Goal: Task Accomplishment & Management: Complete application form

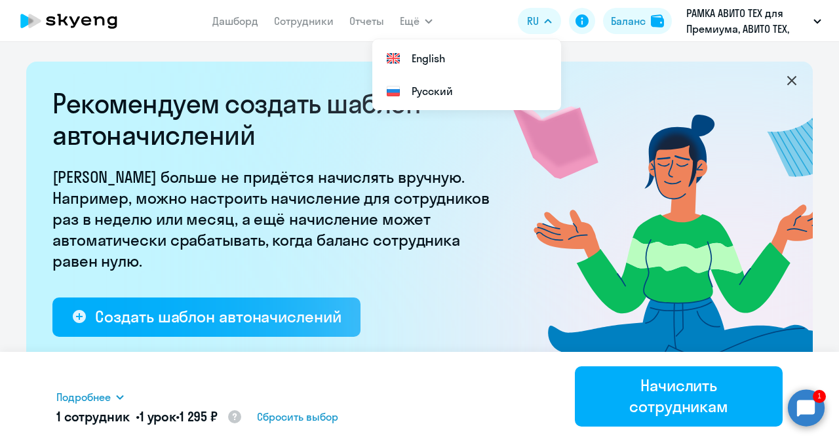
select select "10"
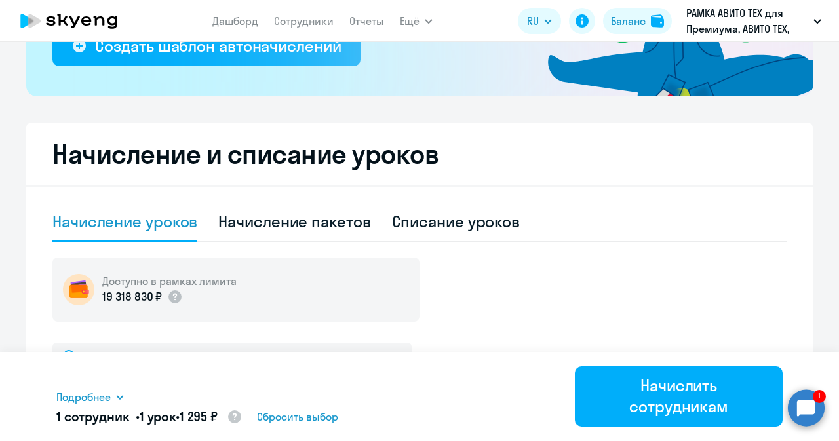
scroll to position [254, 0]
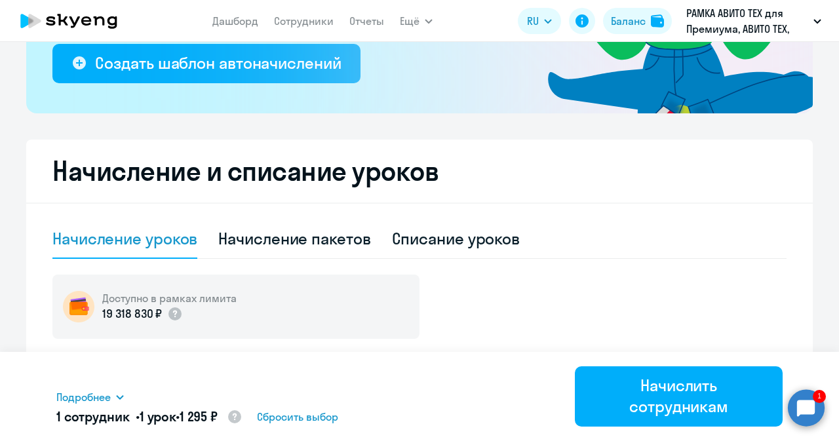
click at [803, 401] on circle at bounding box center [806, 408] width 37 height 37
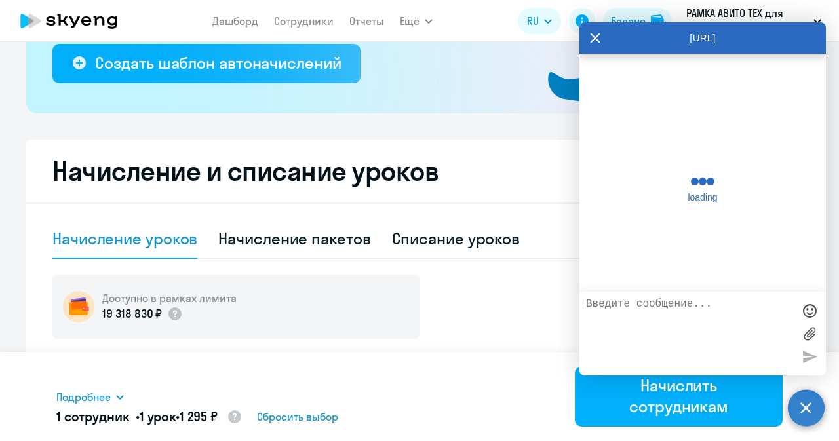
scroll to position [32748, 0]
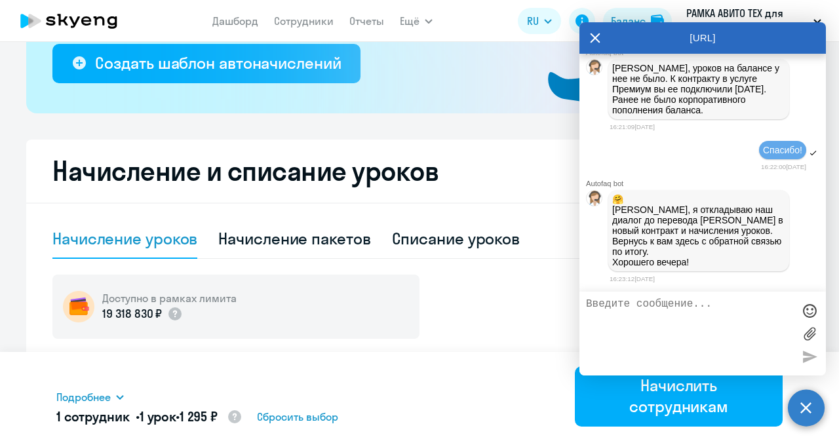
click at [590, 41] on icon at bounding box center [595, 37] width 10 height 31
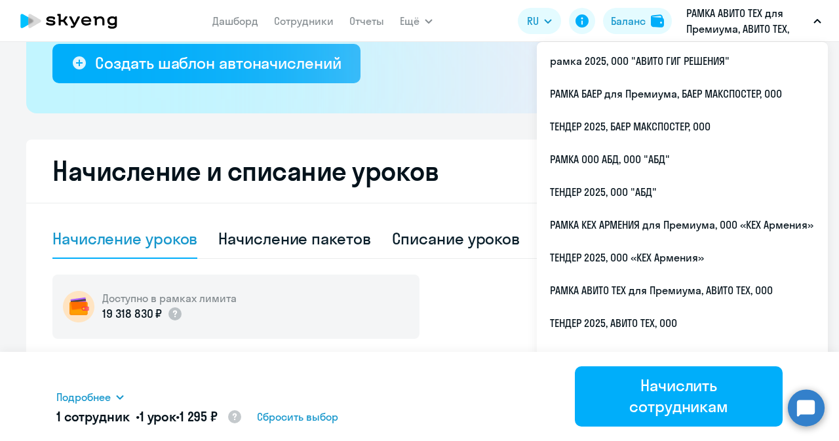
click at [694, 30] on p "РАМКА АВИТО ТЕХ для Премиума, АВИТО ТЕХ, ООО" at bounding box center [748, 20] width 122 height 31
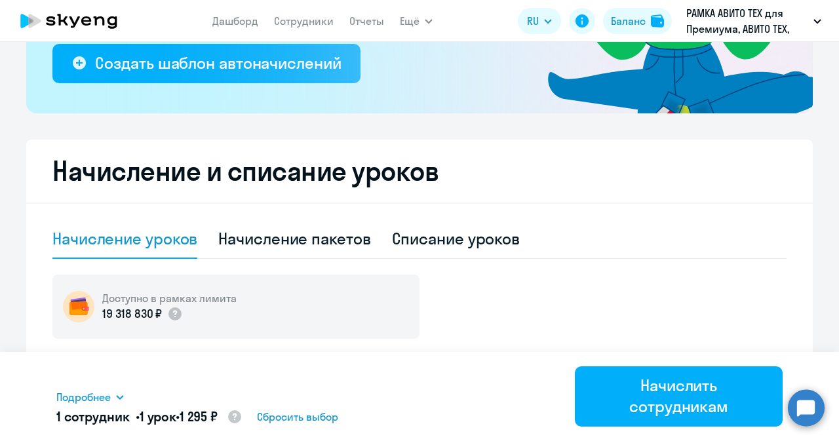
click at [694, 30] on p "РАМКА АВИТО ТЕХ для Премиума, АВИТО ТЕХ, ООО" at bounding box center [748, 20] width 122 height 31
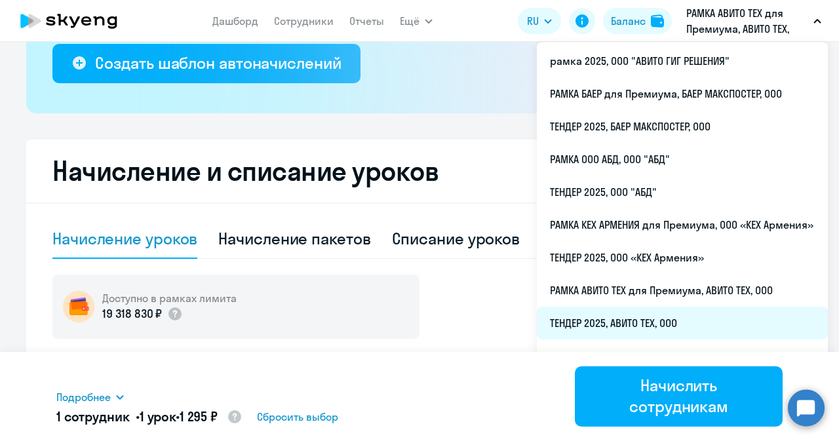
click at [615, 323] on li "ТЕНДЕР 2025, АВИТО ТЕХ, ООО" at bounding box center [682, 323] width 291 height 33
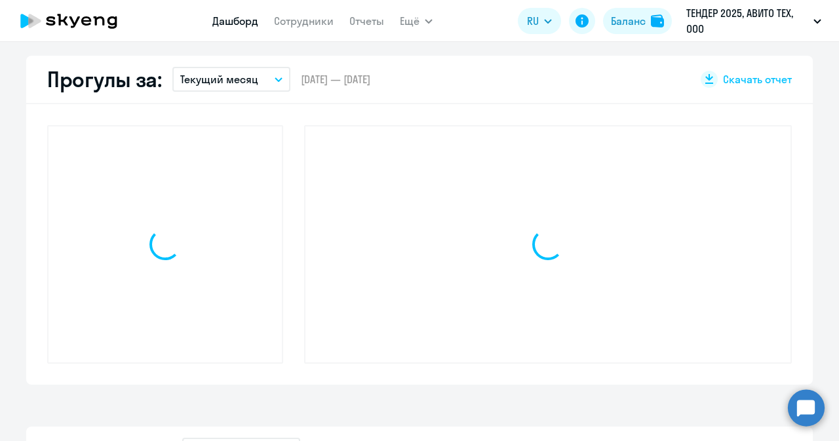
scroll to position [372, 0]
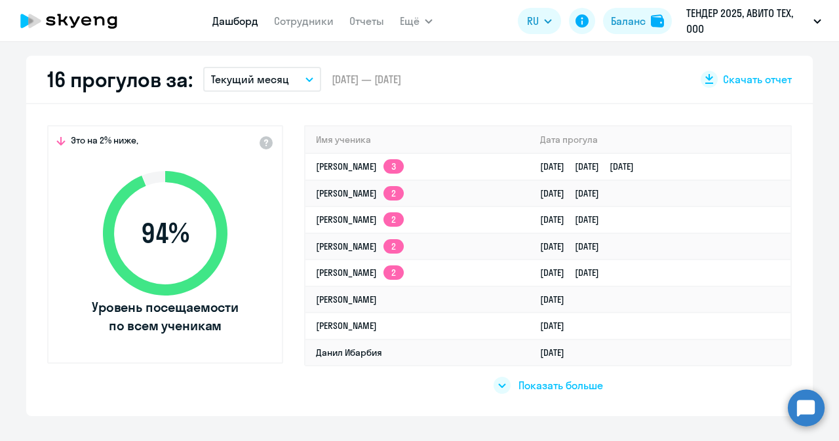
select select "30"
click at [287, 35] on app-header "Дашборд Сотрудники Отчеты Ещё Дашборд Сотрудники Отчеты Начислить уроки Докумен…" at bounding box center [419, 21] width 839 height 42
click at [294, 22] on link "Сотрудники" at bounding box center [304, 20] width 60 height 13
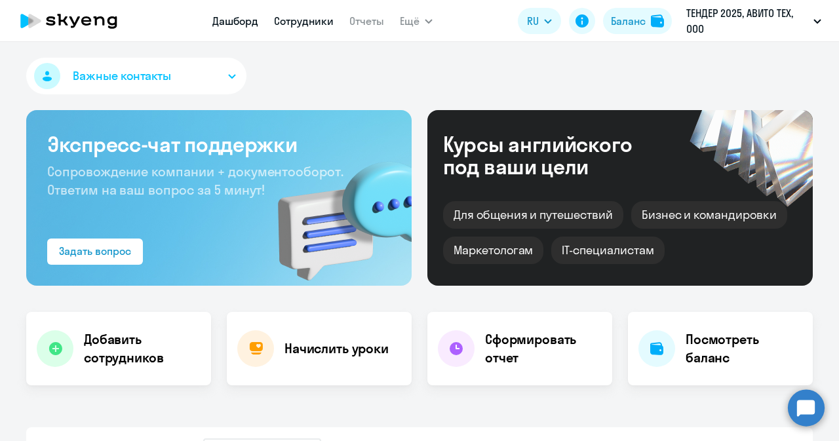
select select "30"
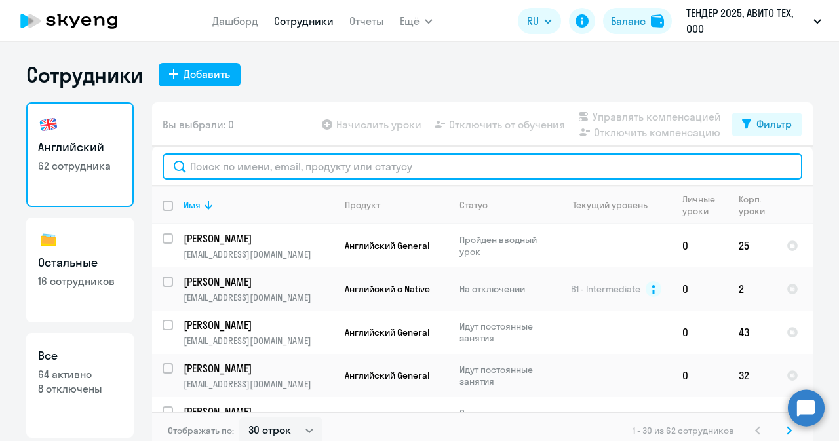
click at [296, 173] on input "text" at bounding box center [483, 166] width 640 height 26
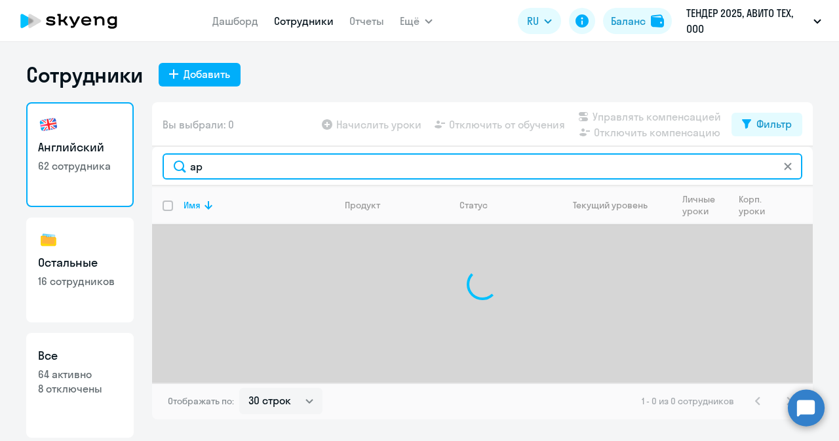
type input "[PERSON_NAME]"
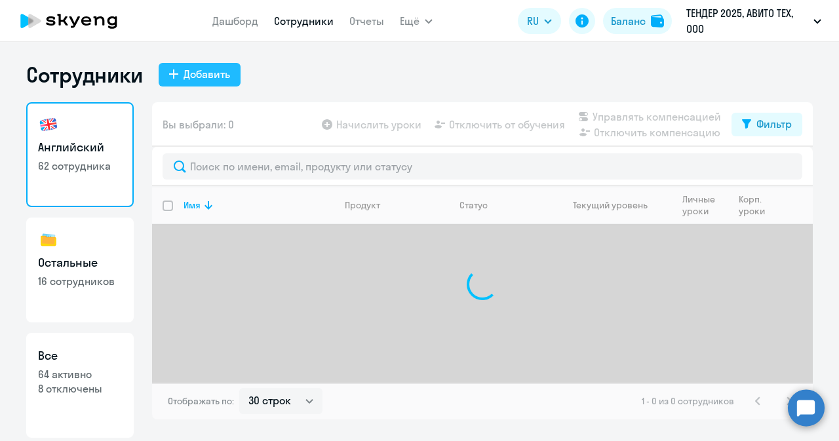
click at [217, 84] on button "Добавить" at bounding box center [200, 75] width 82 height 24
select select "english_adult_not_native_speaker"
select select "3"
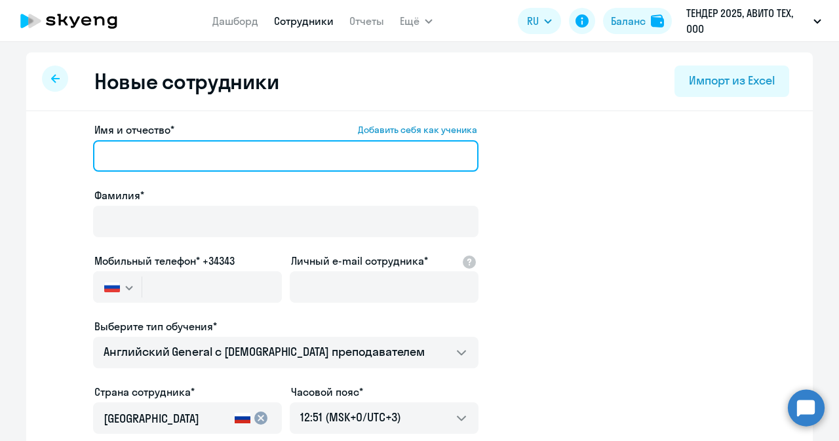
click at [346, 151] on input "Имя и отчество* Добавить себя как ученика" at bounding box center [286, 155] width 386 height 31
paste input "Андрей Валерьевич"
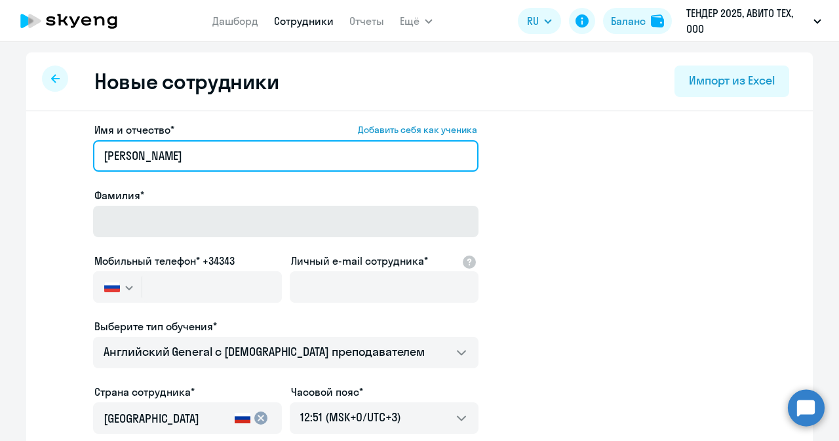
type input "Андрей Валерьевич"
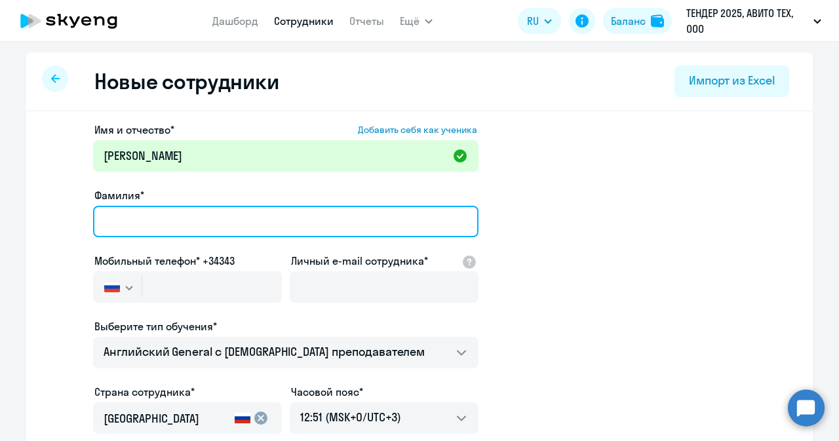
click at [279, 211] on input "Фамилия*" at bounding box center [286, 221] width 386 height 31
type input "Артамонов"
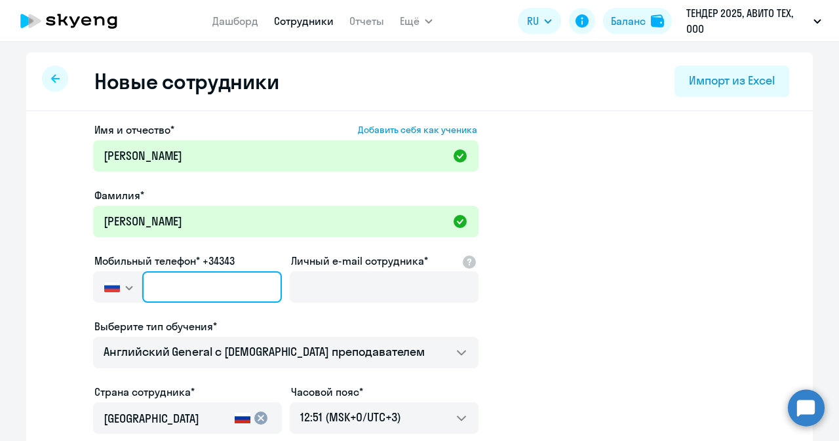
paste input "+7 903 666-87-86"
type input "+7 903 666-87-86"
click at [259, 294] on input "+7 903 666-87-86" at bounding box center [212, 286] width 140 height 31
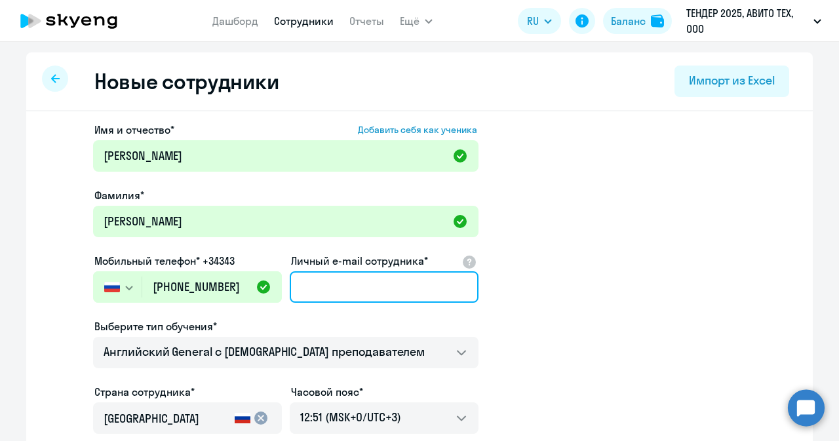
click at [338, 281] on input "Личный e-mail сотрудника*" at bounding box center [384, 286] width 189 height 31
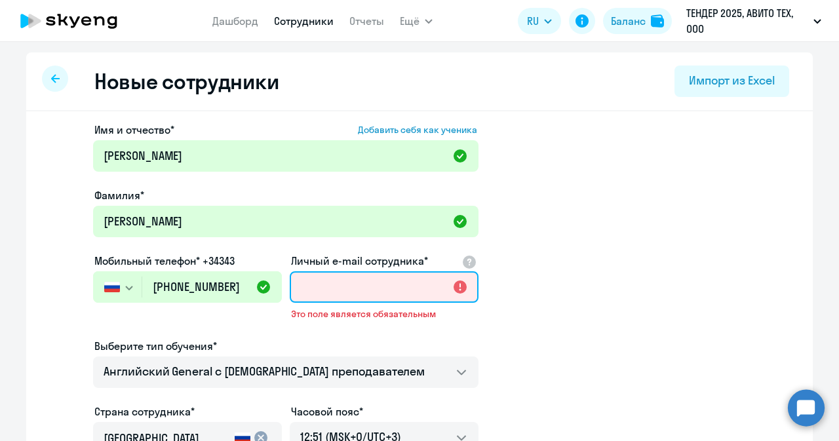
paste input "[EMAIL_ADDRESS][DOMAIN_NAME]"
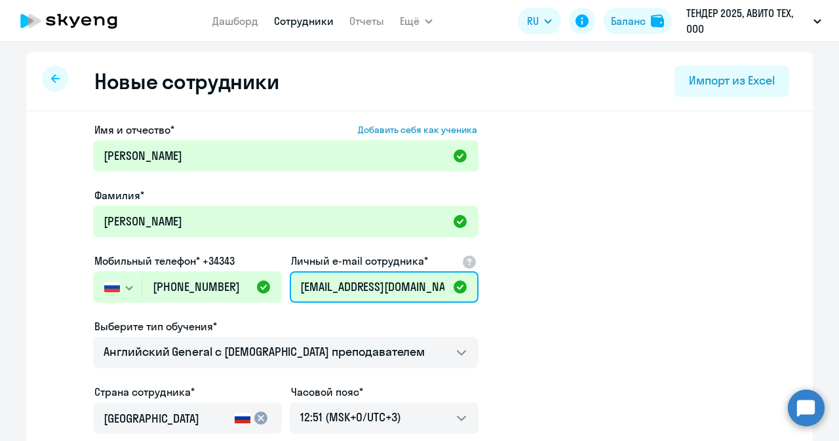
click at [311, 285] on input "[EMAIL_ADDRESS][DOMAIN_NAME]" at bounding box center [384, 286] width 189 height 31
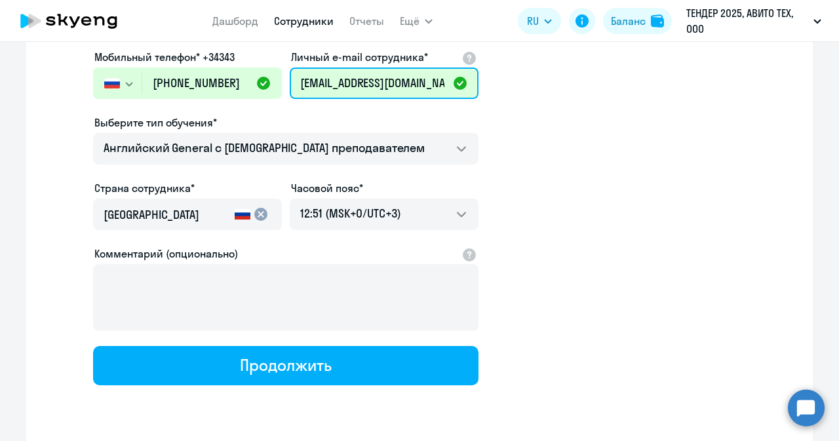
scroll to position [245, 0]
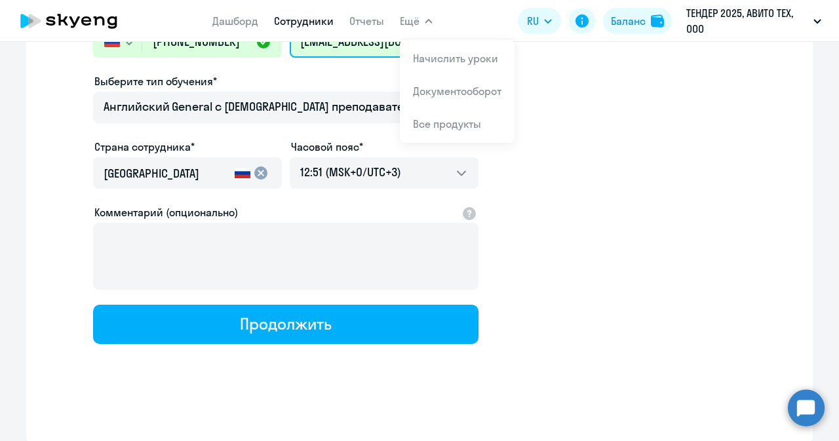
type input "[EMAIL_ADDRESS][DOMAIN_NAME]"
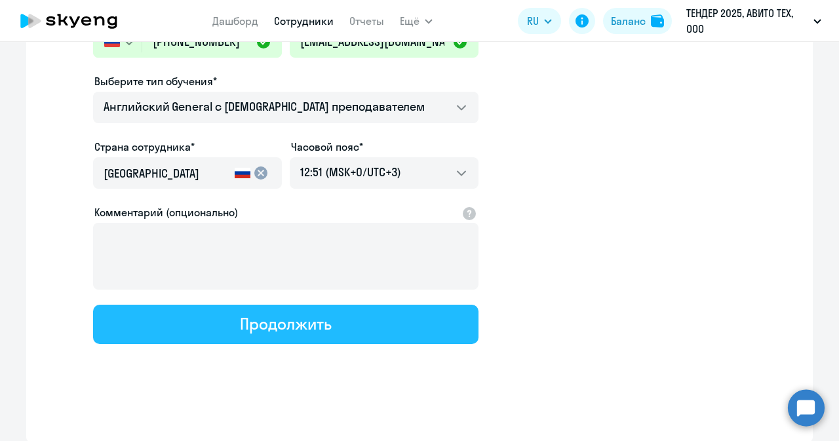
click at [301, 330] on div "Продолжить" at bounding box center [285, 323] width 91 height 21
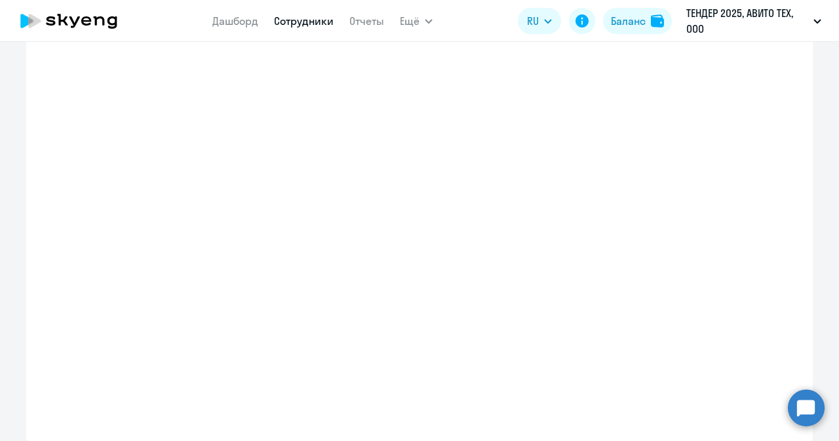
select select "english_adult_not_native_speaker"
select select "3"
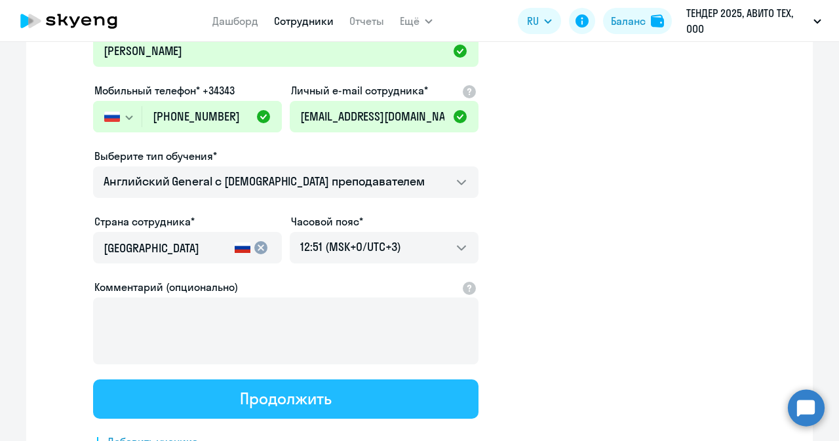
scroll to position [0, 0]
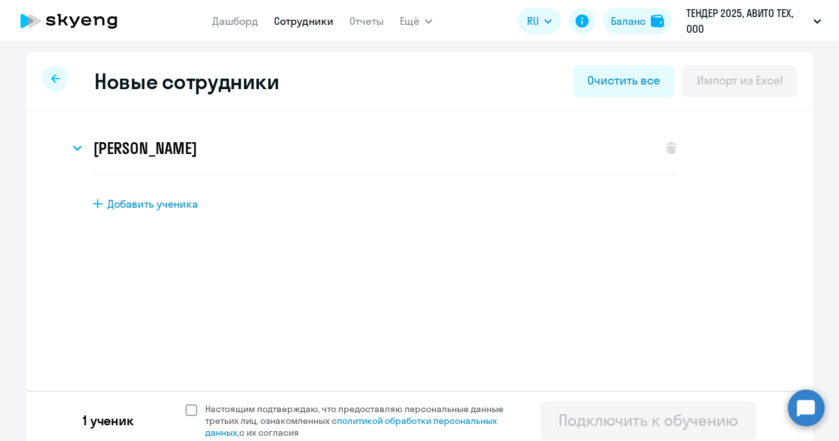
click at [186, 418] on label "Настоящим подтверждаю, что предоставляю персональные данные третьих лиц, ознако…" at bounding box center [353, 420] width 334 height 35
click at [185, 403] on input "Настоящим подтверждаю, что предоставляю персональные данные третьих лиц, ознако…" at bounding box center [185, 403] width 1 height 1
checkbox input "true"
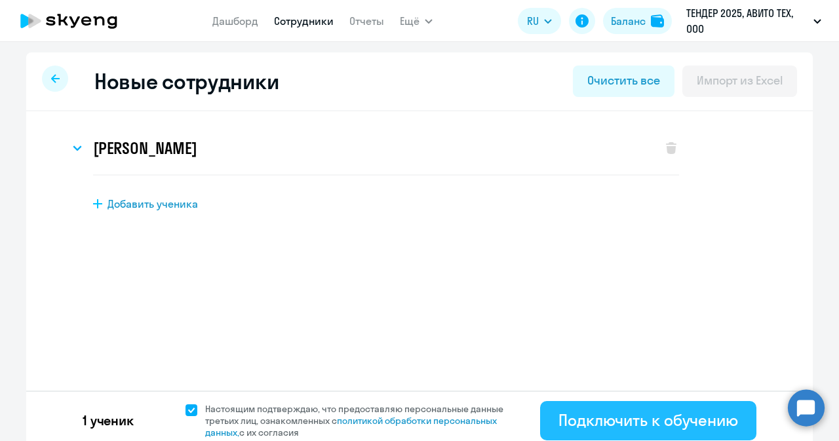
click at [641, 426] on div "Подключить к обучению" at bounding box center [649, 420] width 180 height 21
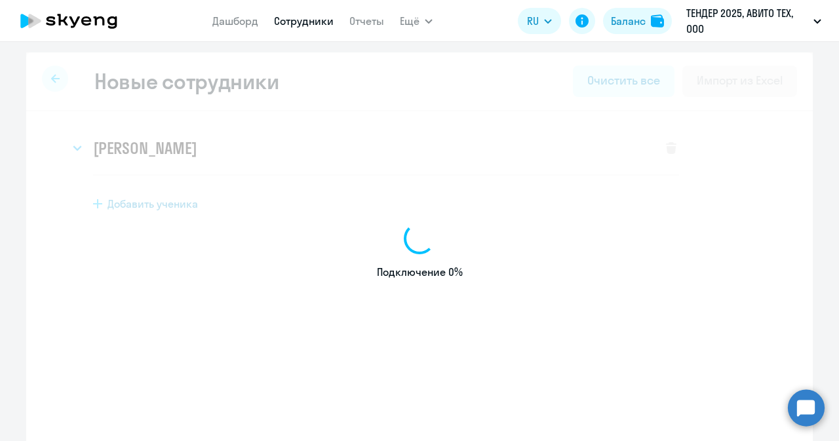
select select "english_adult_not_native_speaker"
select select "3"
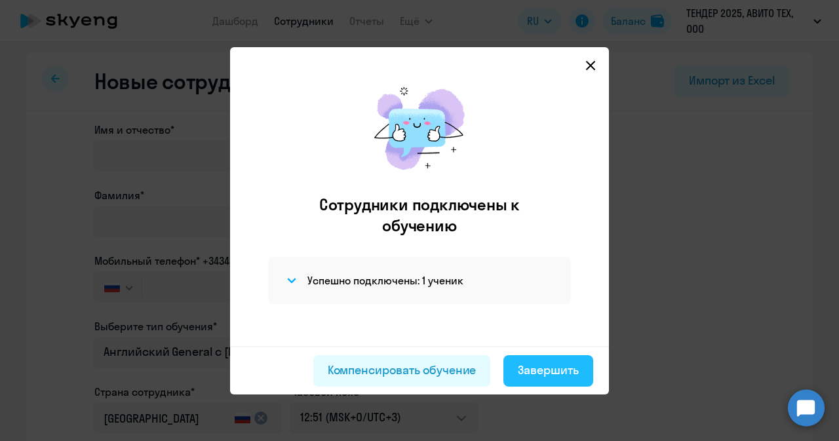
click at [529, 363] on div "Завершить" at bounding box center [548, 370] width 61 height 17
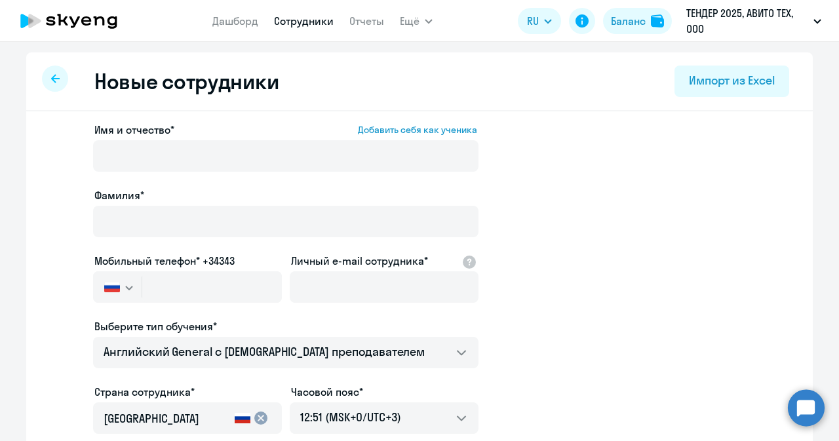
select select "30"
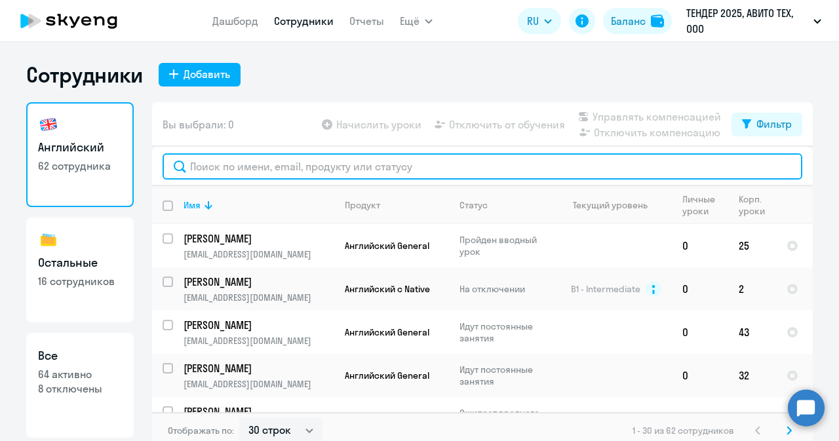
click at [271, 171] on input "text" at bounding box center [483, 166] width 640 height 26
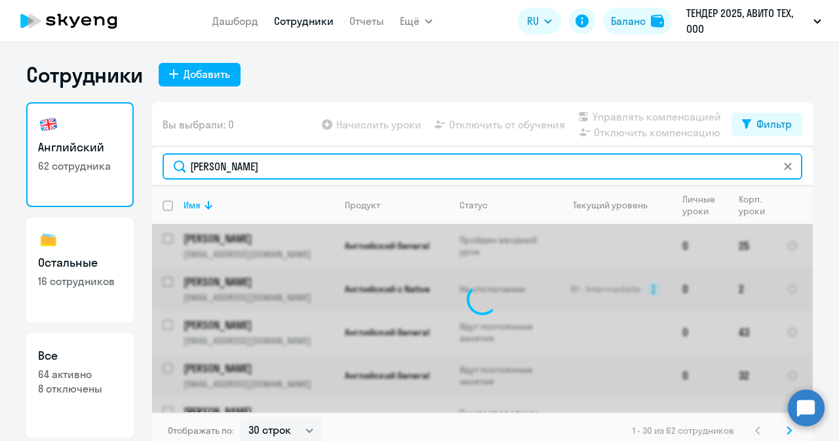
type input "[PERSON_NAME]"
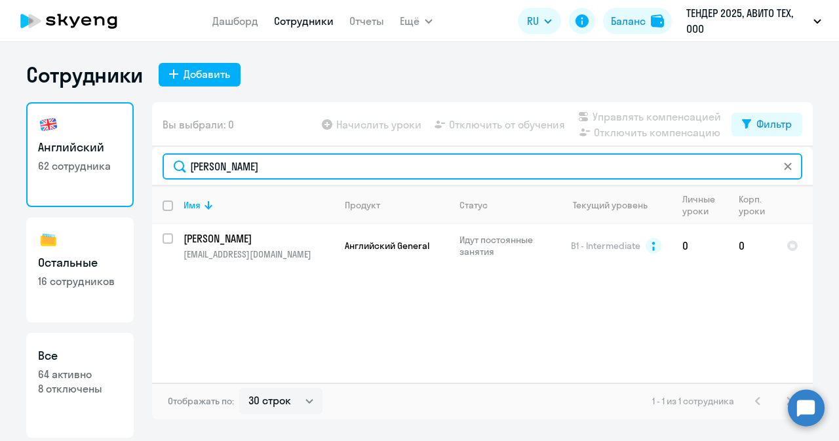
click at [287, 158] on input "[PERSON_NAME]" at bounding box center [483, 166] width 640 height 26
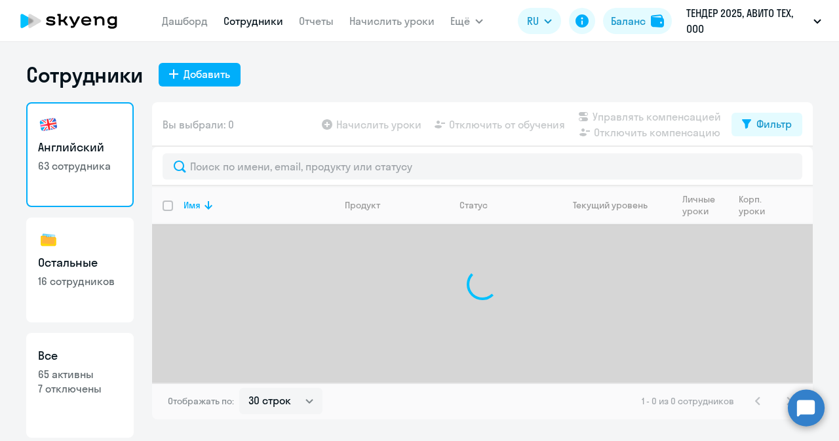
select select "30"
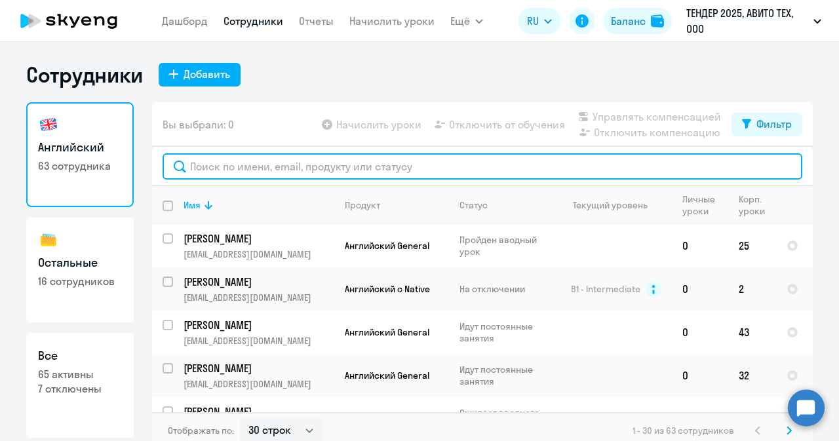
click at [357, 162] on input "text" at bounding box center [483, 166] width 640 height 26
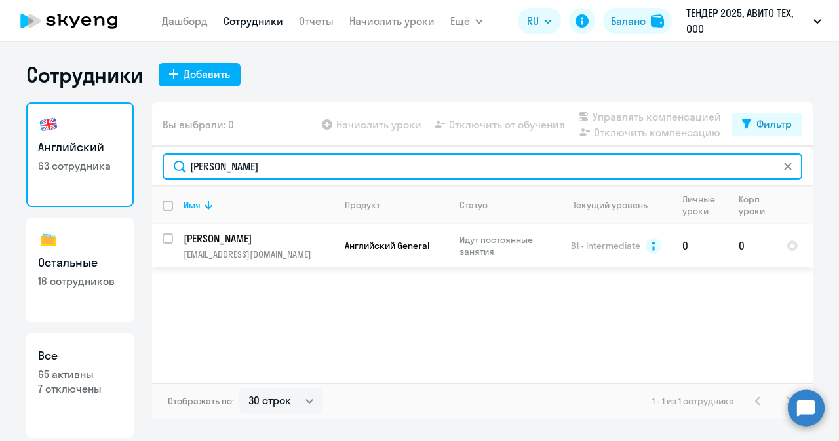
type input "[PERSON_NAME]"
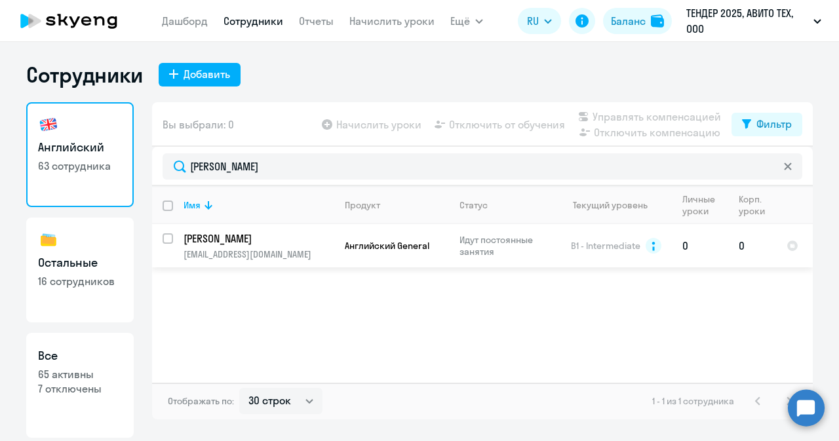
click at [279, 256] on p "[EMAIL_ADDRESS][DOMAIN_NAME]" at bounding box center [259, 255] width 150 height 12
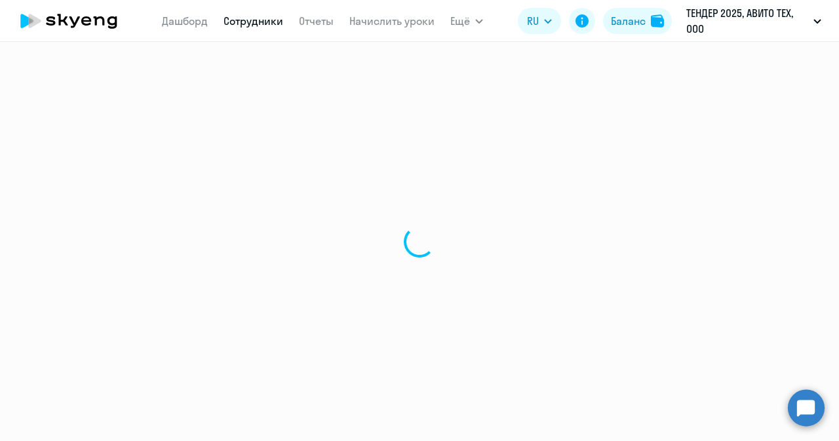
select select "english"
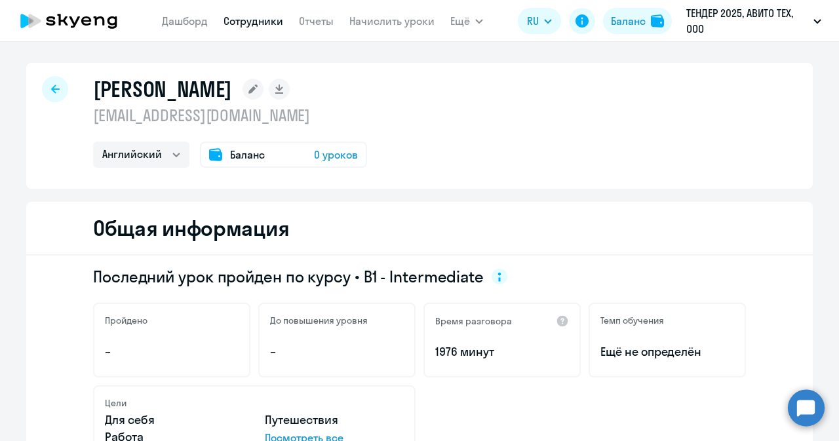
click at [329, 153] on span "0 уроков" at bounding box center [336, 155] width 44 height 16
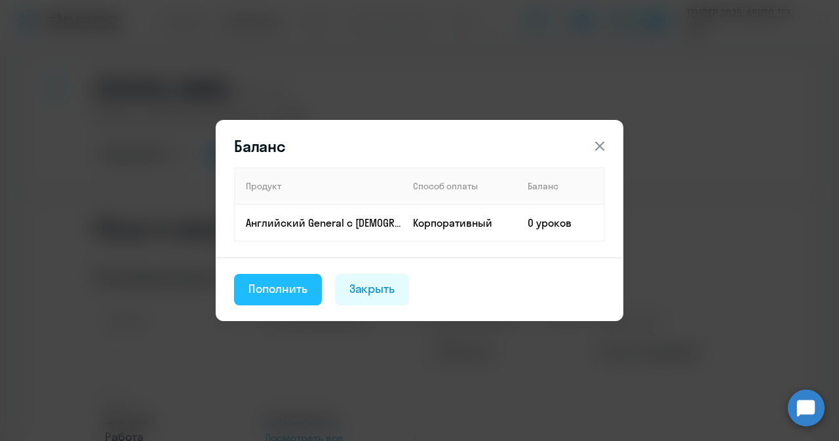
click at [295, 287] on div "Пополнить" at bounding box center [278, 289] width 59 height 17
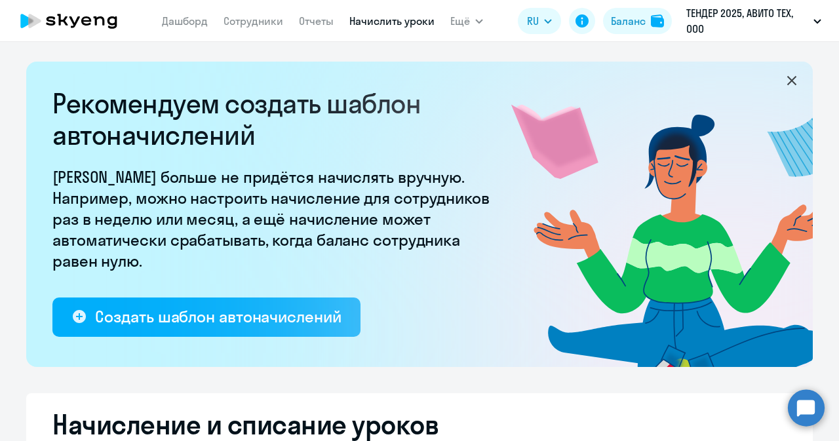
select select "10"
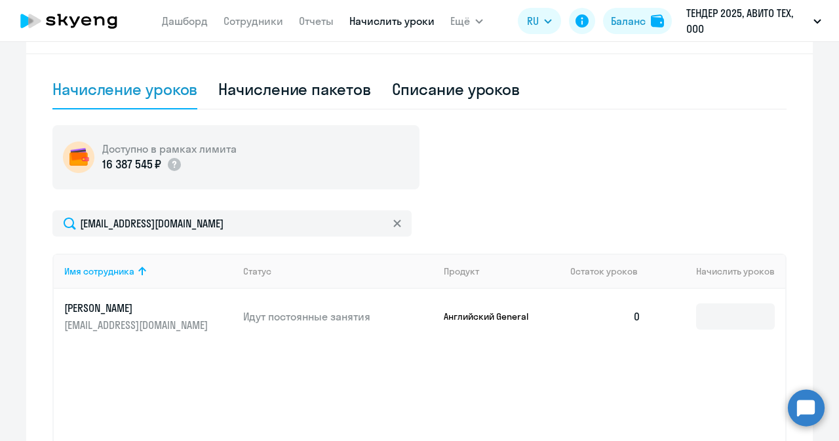
scroll to position [409, 0]
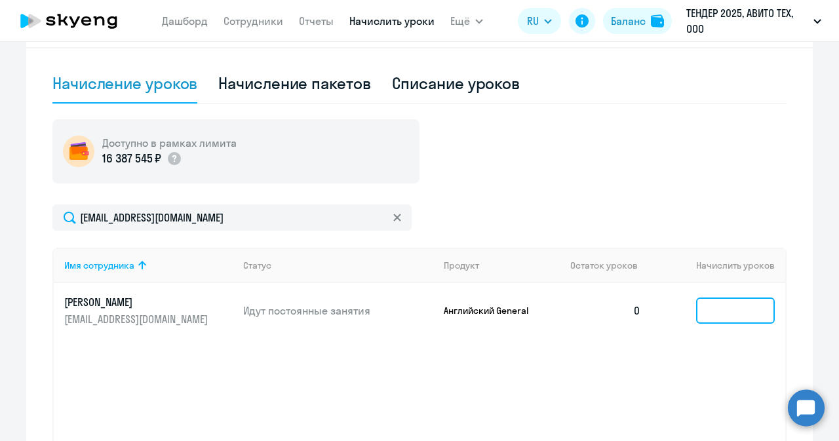
click at [719, 304] on input at bounding box center [735, 311] width 79 height 26
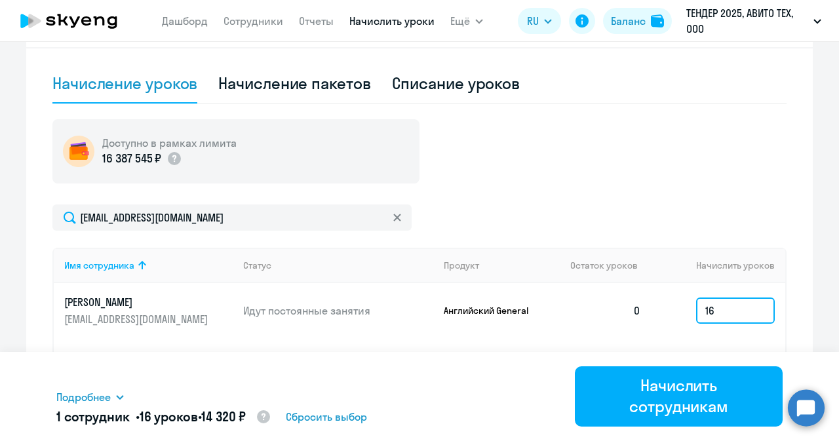
type input "16"
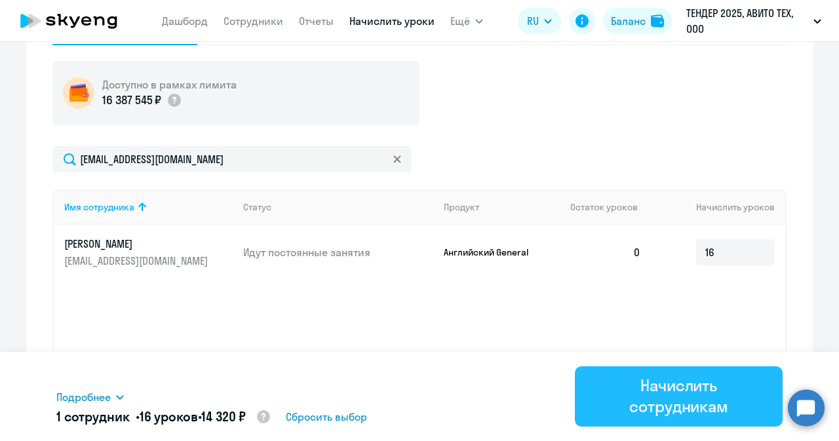
click at [633, 394] on div "Начислить сотрудникам" at bounding box center [678, 396] width 171 height 42
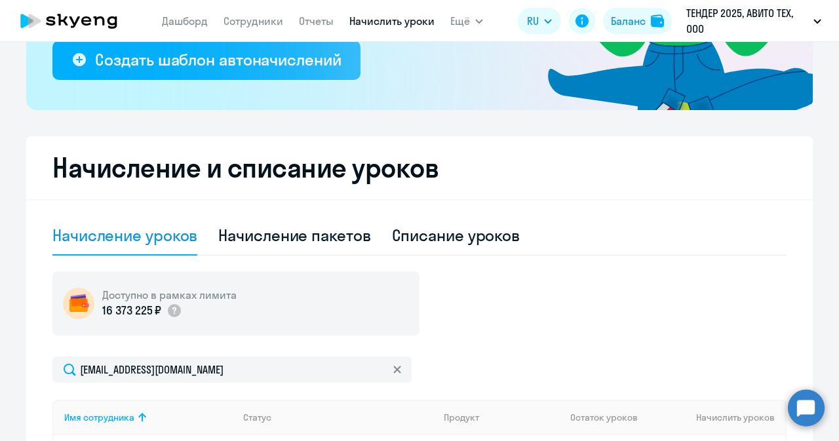
scroll to position [251, 0]
